Goal: Task Accomplishment & Management: Manage account settings

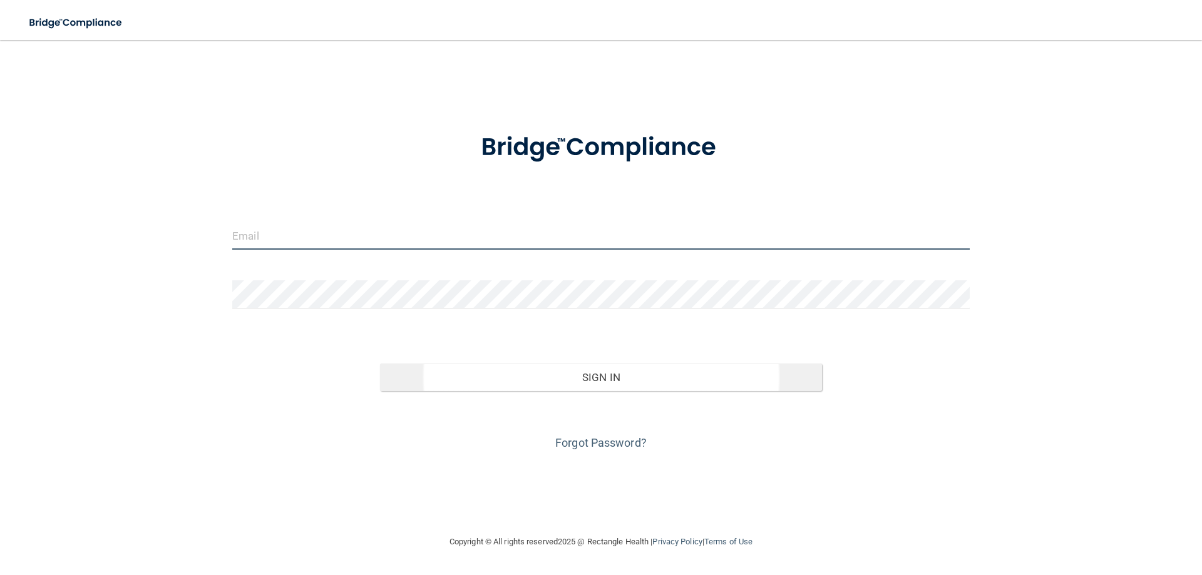
type input "[EMAIL_ADDRESS][DOMAIN_NAME]"
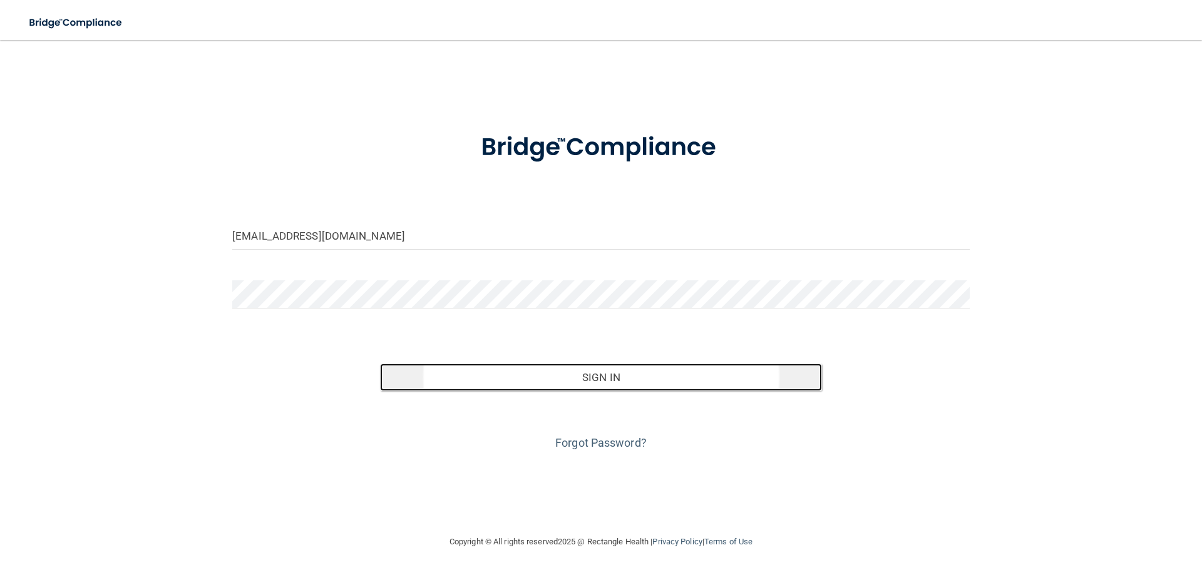
click at [617, 383] on button "Sign In" at bounding box center [601, 378] width 443 height 28
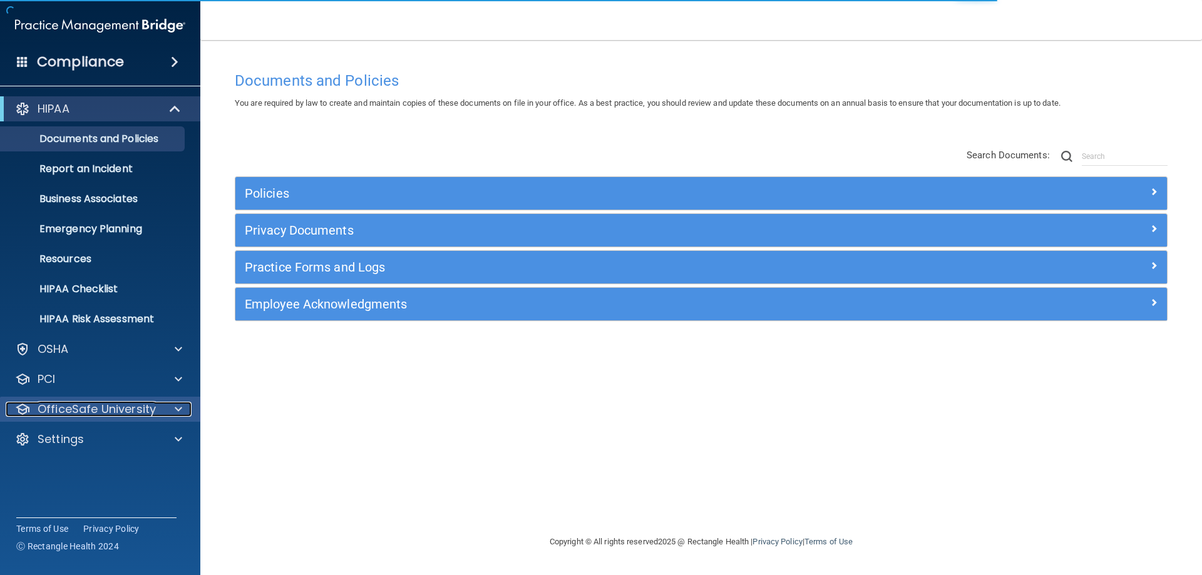
click at [125, 410] on p "OfficeSafe University" at bounding box center [97, 409] width 118 height 15
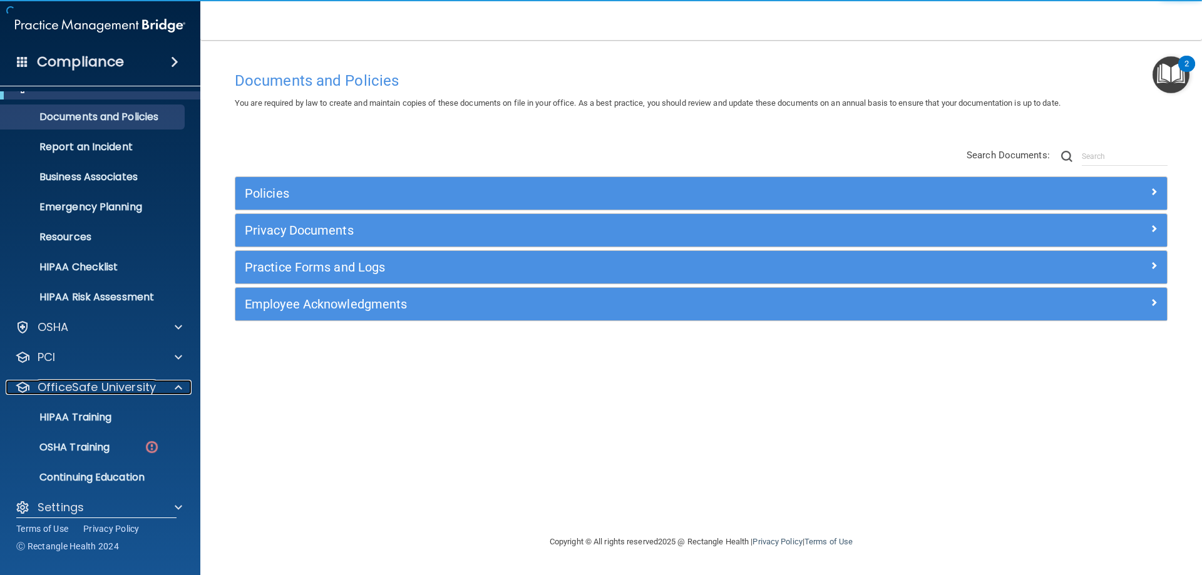
scroll to position [34, 0]
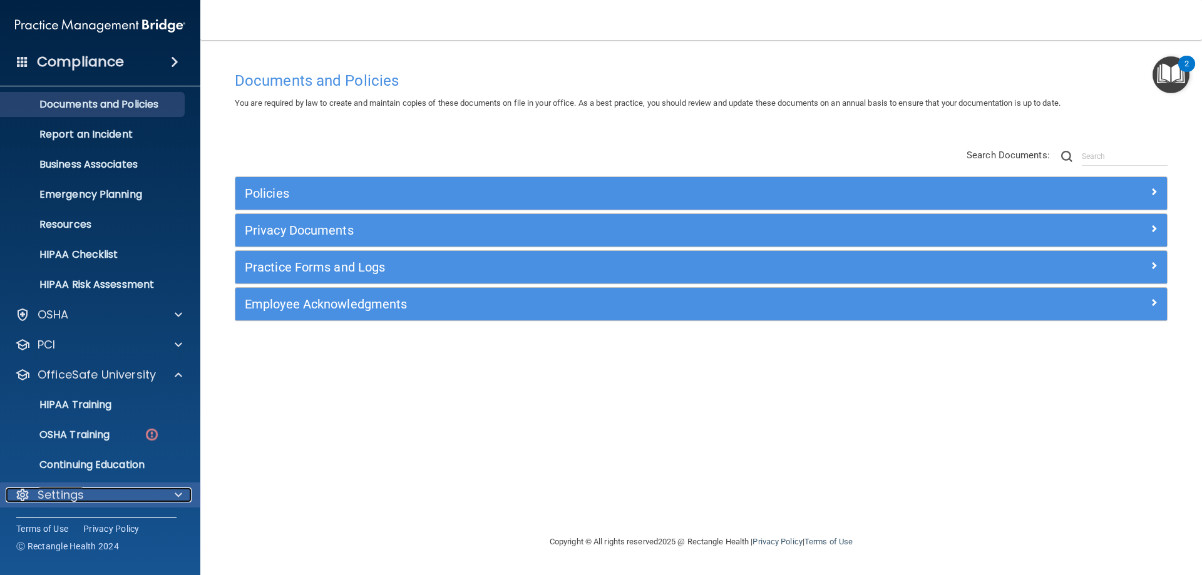
click at [136, 490] on div "Settings" at bounding box center [83, 495] width 155 height 15
click at [96, 432] on p "OSHA Training" at bounding box center [58, 435] width 101 height 13
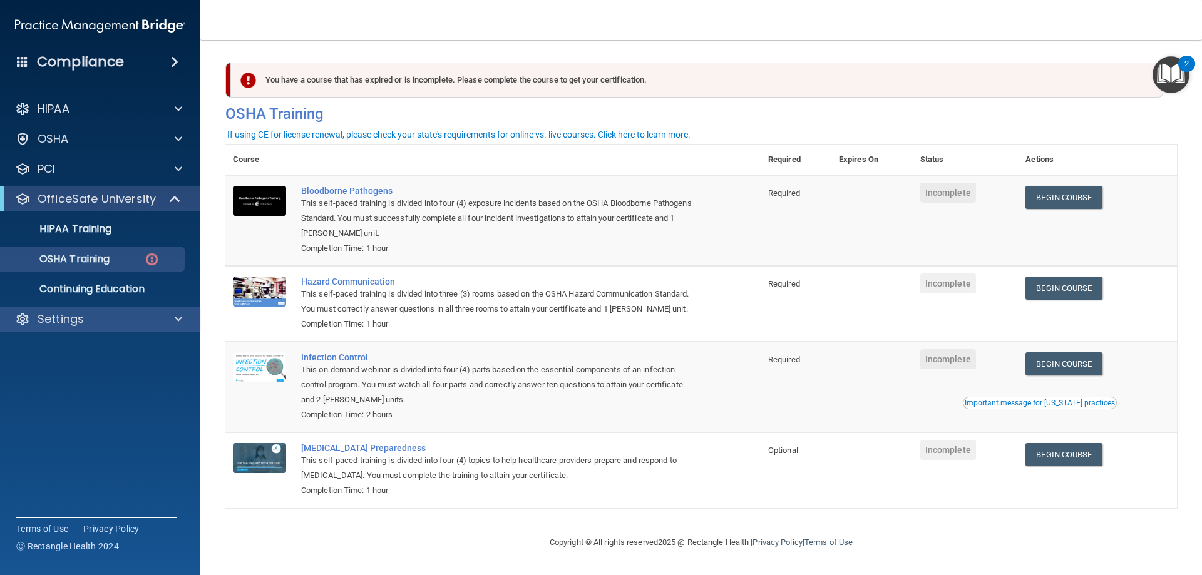
click at [168, 312] on div "Settings" at bounding box center [100, 319] width 201 height 25
click at [69, 321] on p "Settings" at bounding box center [61, 319] width 46 height 15
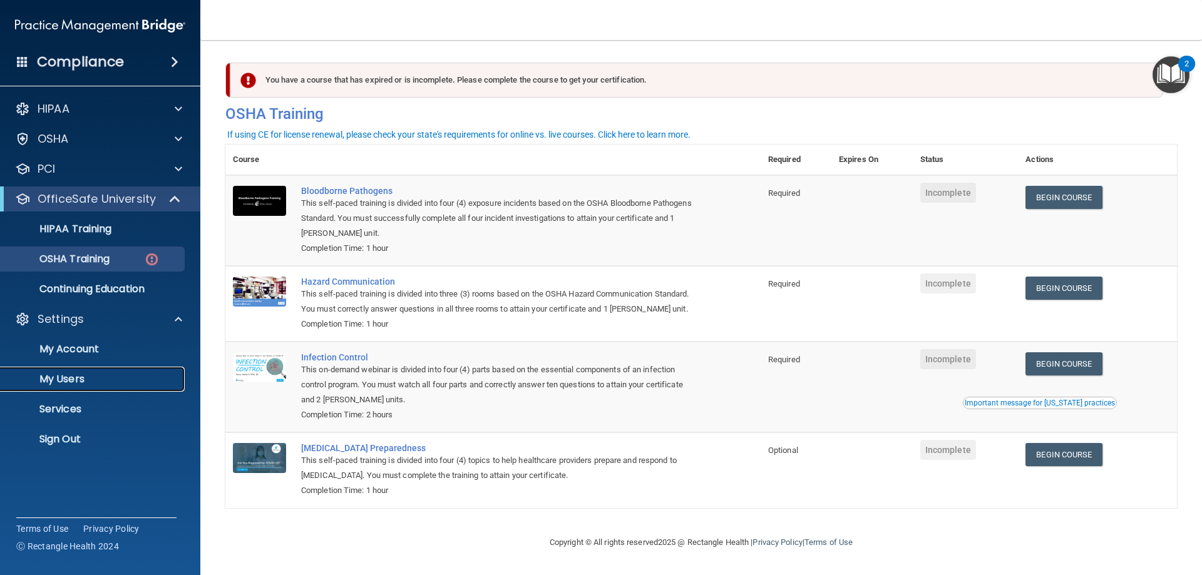
click at [63, 376] on p "My Users" at bounding box center [93, 379] width 171 height 13
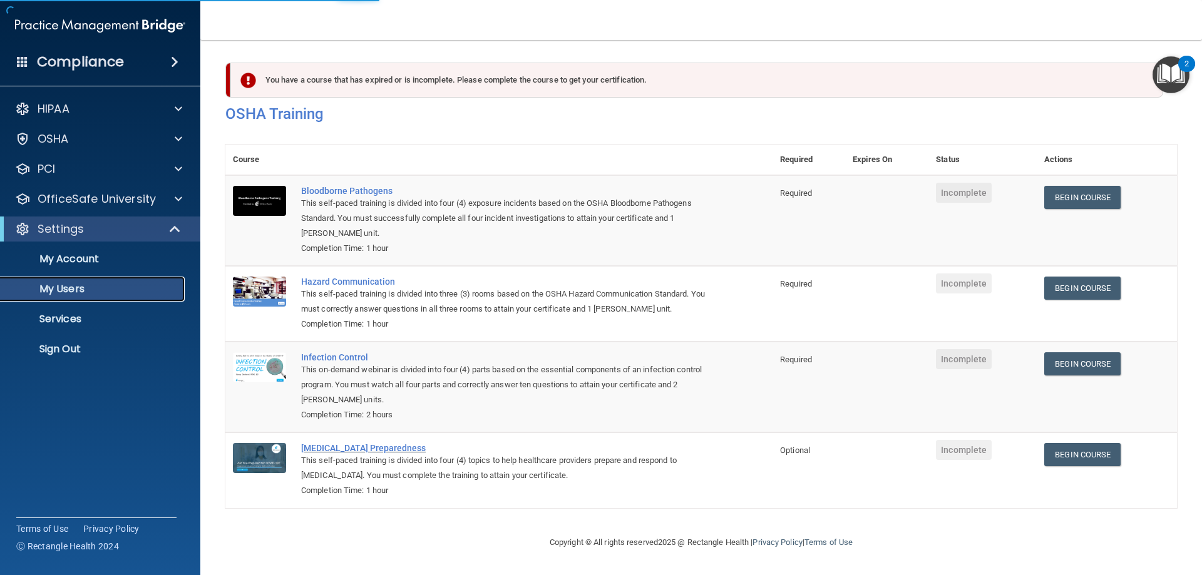
select select "20"
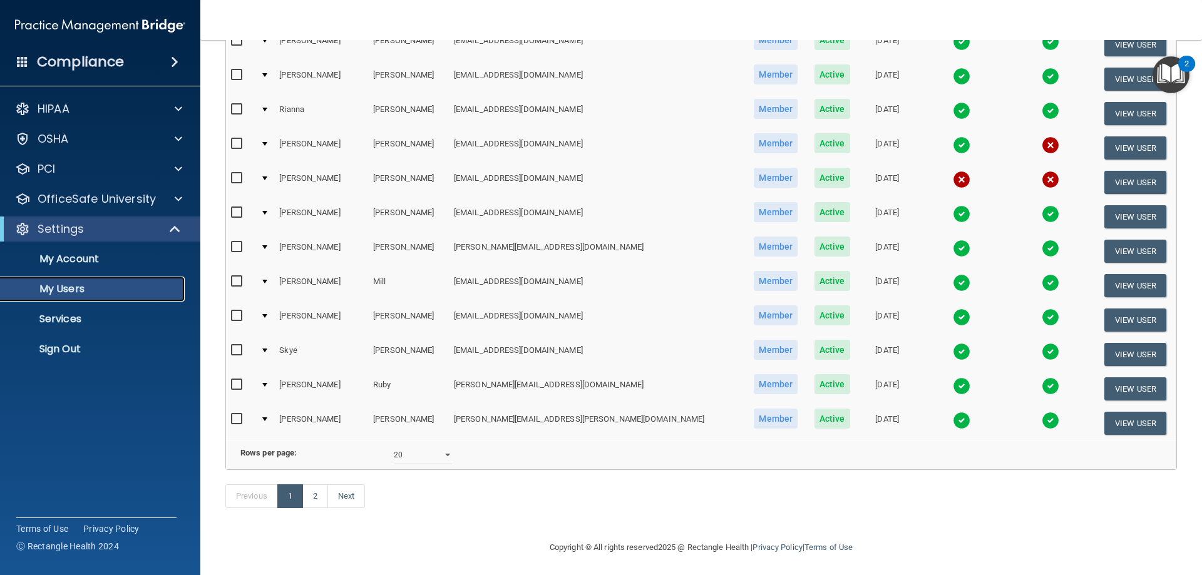
scroll to position [461, 0]
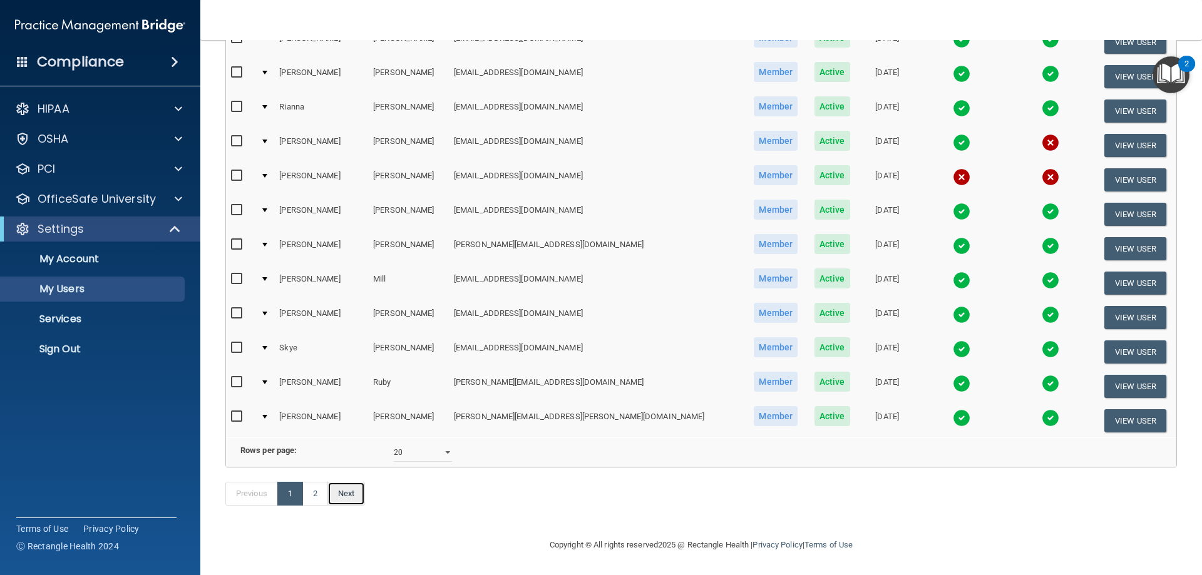
click at [353, 500] on link "Next" at bounding box center [346, 494] width 38 height 24
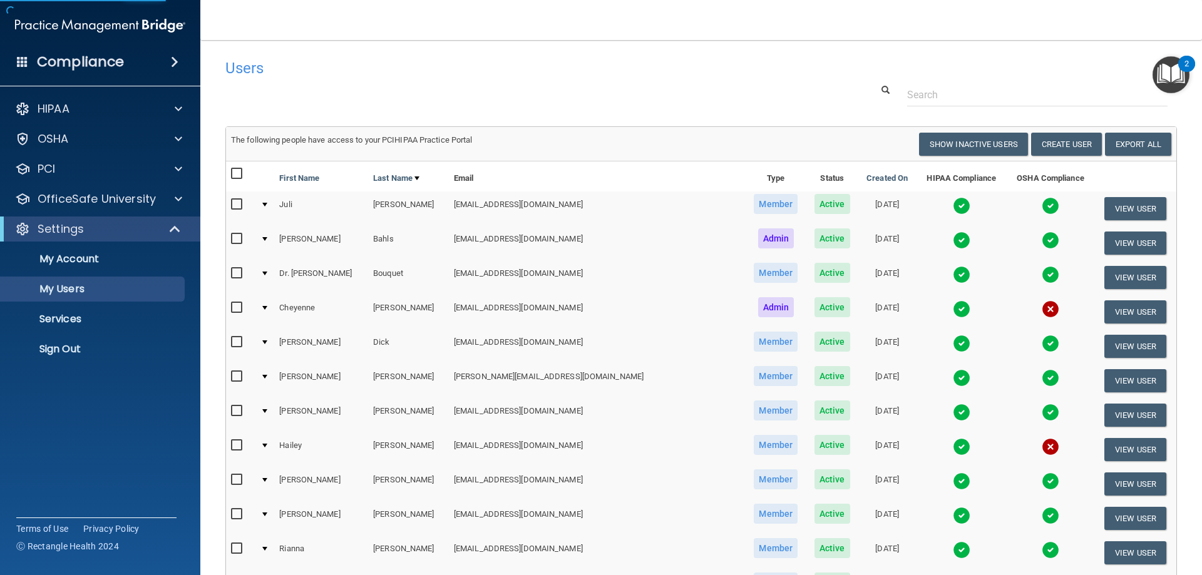
select select "20"
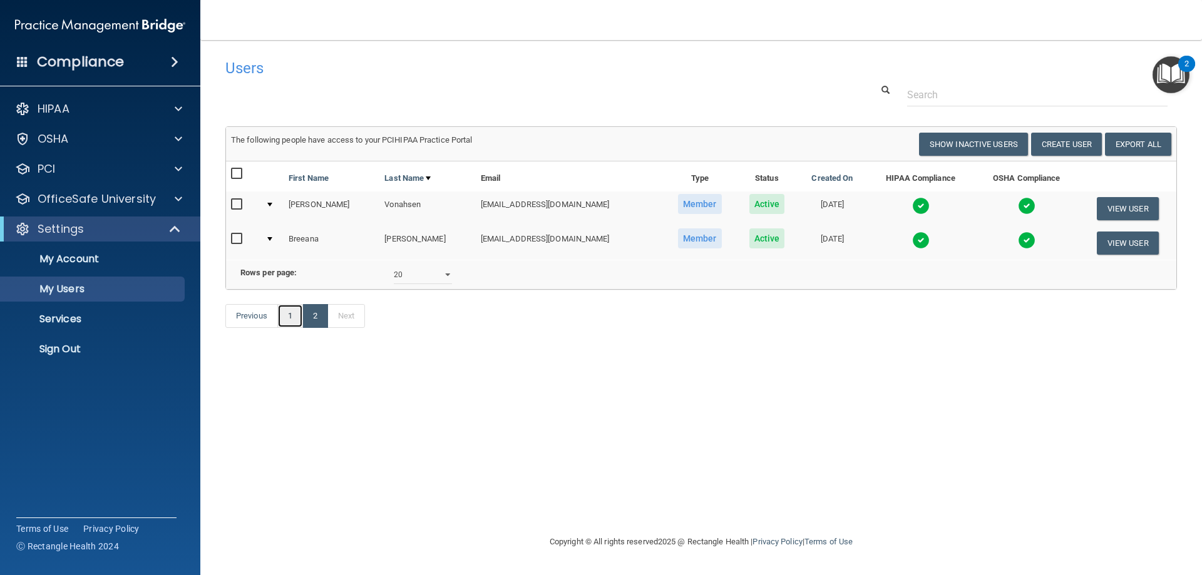
click at [288, 328] on link "1" at bounding box center [290, 316] width 26 height 24
select select "20"
